Goal: Task Accomplishment & Management: Use online tool/utility

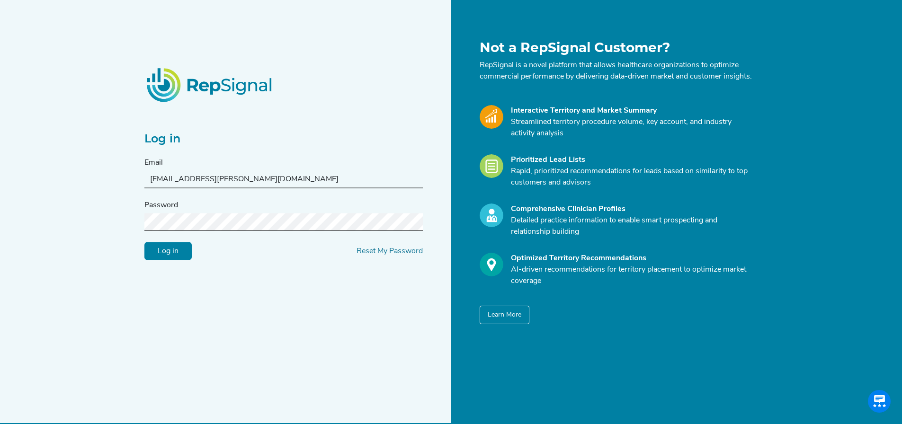
click at [144, 243] on input "Log in" at bounding box center [167, 252] width 47 height 18
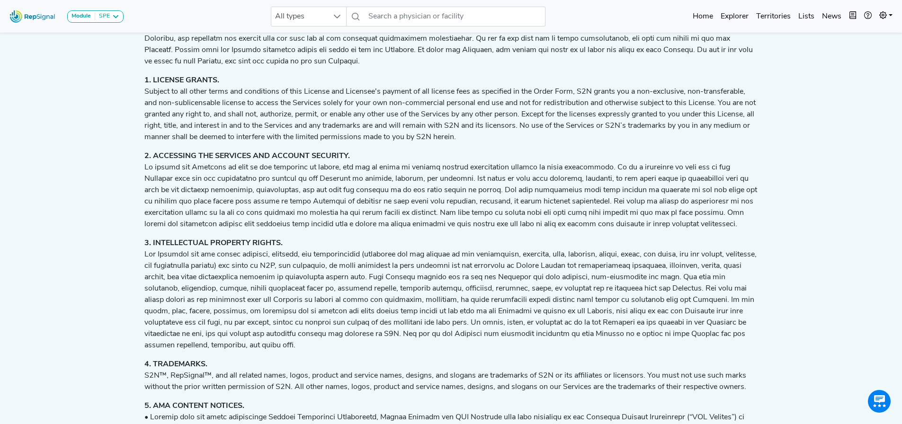
scroll to position [403, 0]
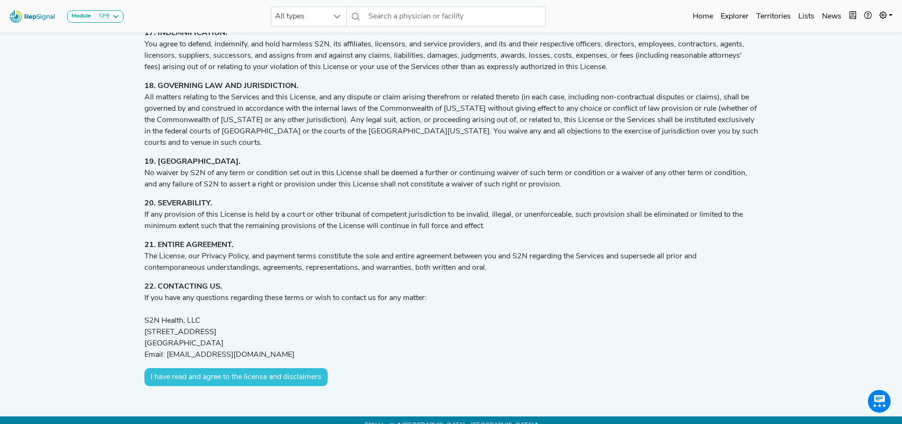
drag, startPoint x: 164, startPoint y: 363, endPoint x: 362, endPoint y: 280, distance: 215.1
click at [164, 369] on button "I have read and agree to the license and disclaimers" at bounding box center [235, 378] width 183 height 18
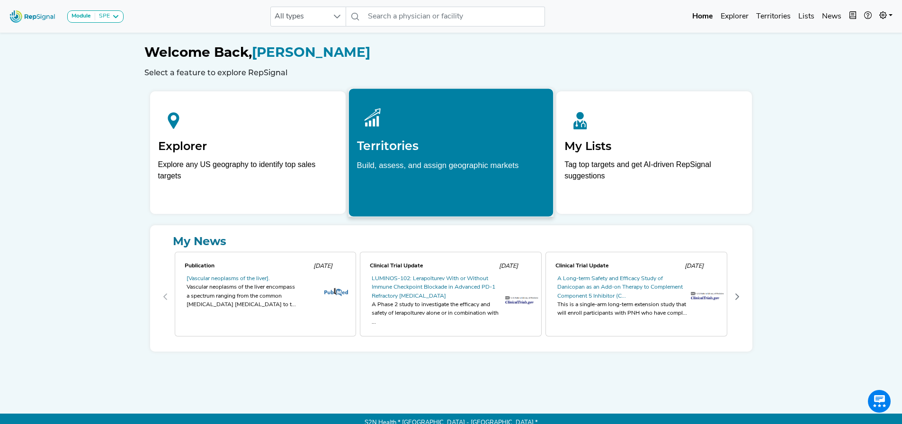
click at [405, 119] on div at bounding box center [451, 118] width 189 height 42
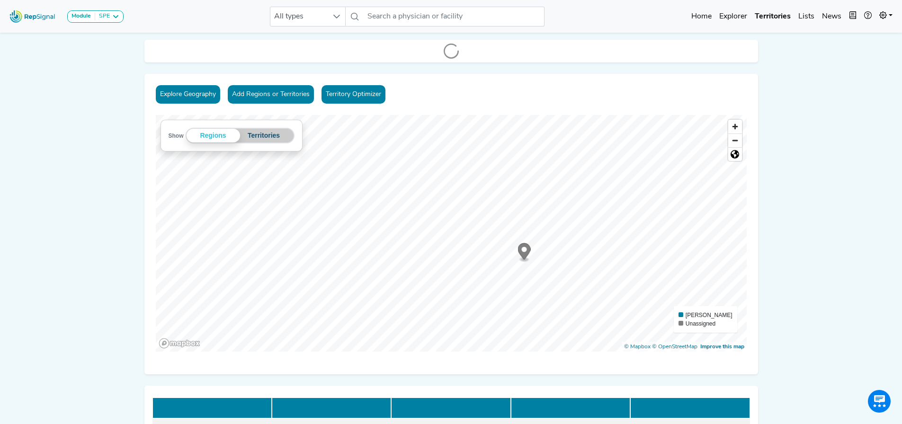
click at [258, 141] on button "Territories" at bounding box center [264, 136] width 48 height 14
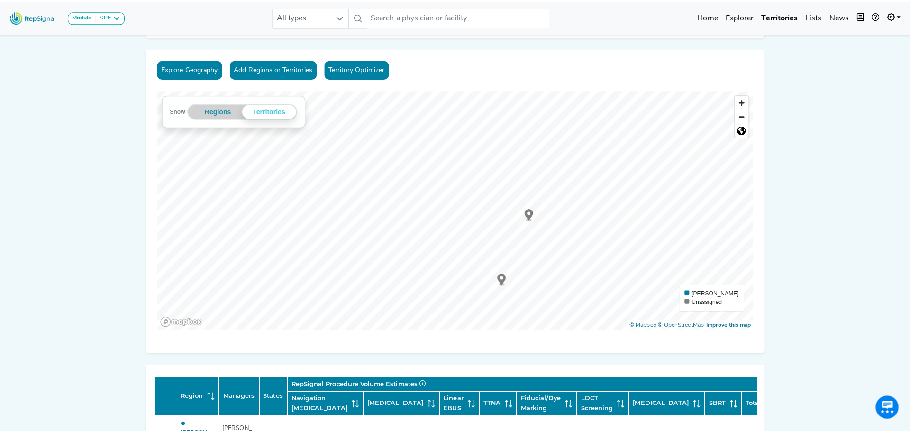
scroll to position [94, 0]
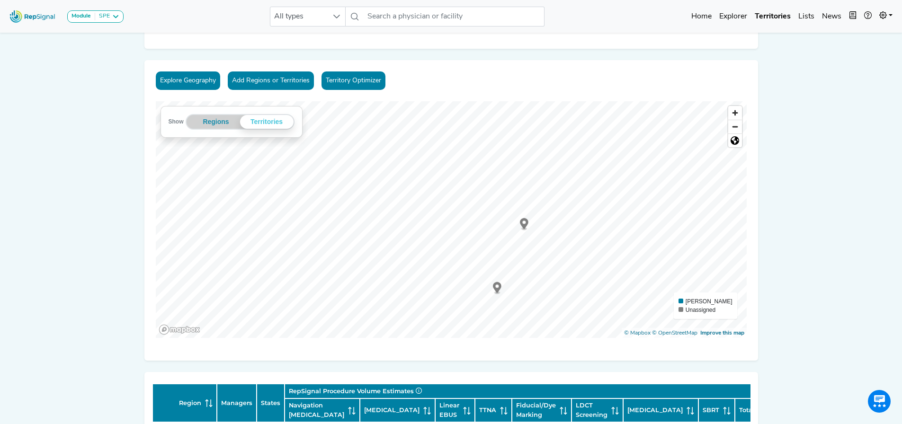
click at [186, 80] on button "Explore Geography" at bounding box center [188, 81] width 64 height 18
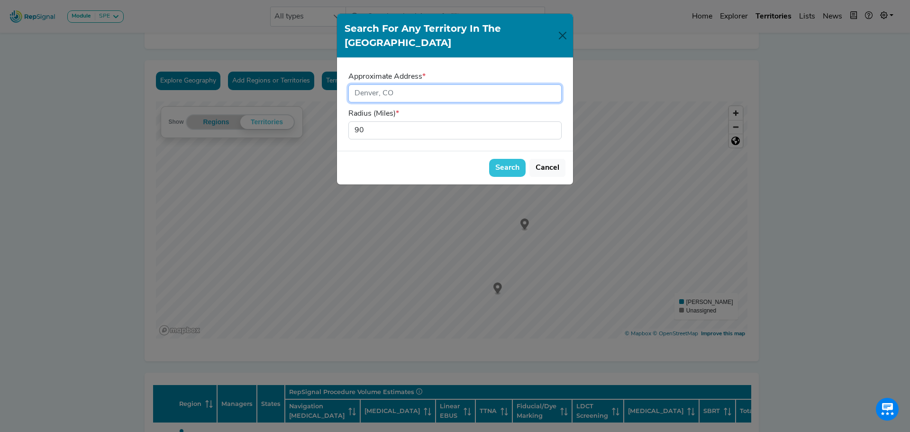
click at [462, 84] on input "input" at bounding box center [454, 93] width 213 height 18
type input "[US_STATE]"
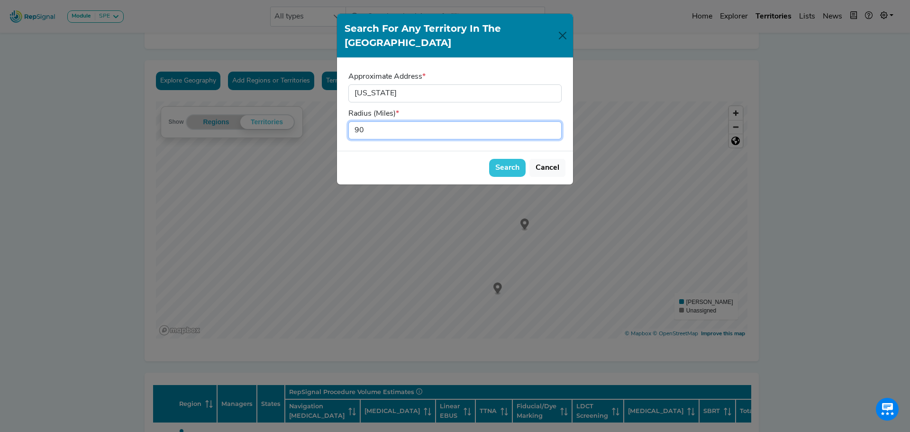
click at [381, 121] on input "90" at bounding box center [454, 130] width 213 height 18
click at [503, 159] on button "Search" at bounding box center [507, 168] width 36 height 18
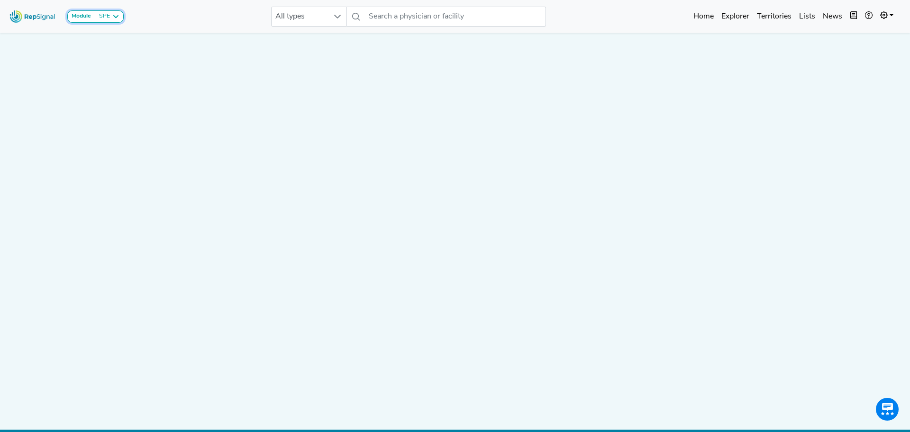
click at [109, 21] on button "Module SPE" at bounding box center [95, 16] width 56 height 12
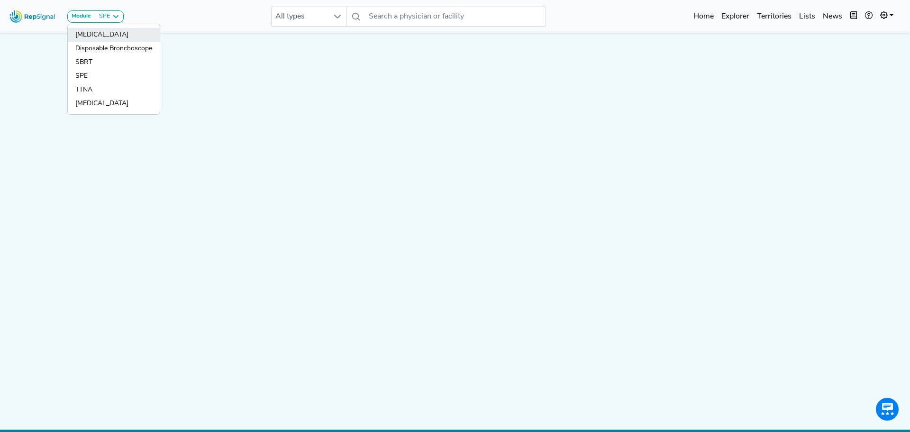
click at [119, 39] on link "[MEDICAL_DATA]" at bounding box center [114, 35] width 92 height 14
click at [100, 37] on div "Module SPE [MEDICAL_DATA] Disposable Bronchoscope SBRT SPE TTNA [MEDICAL_DATA] …" at bounding box center [451, 224] width 902 height 448
